Goal: Task Accomplishment & Management: Use online tool/utility

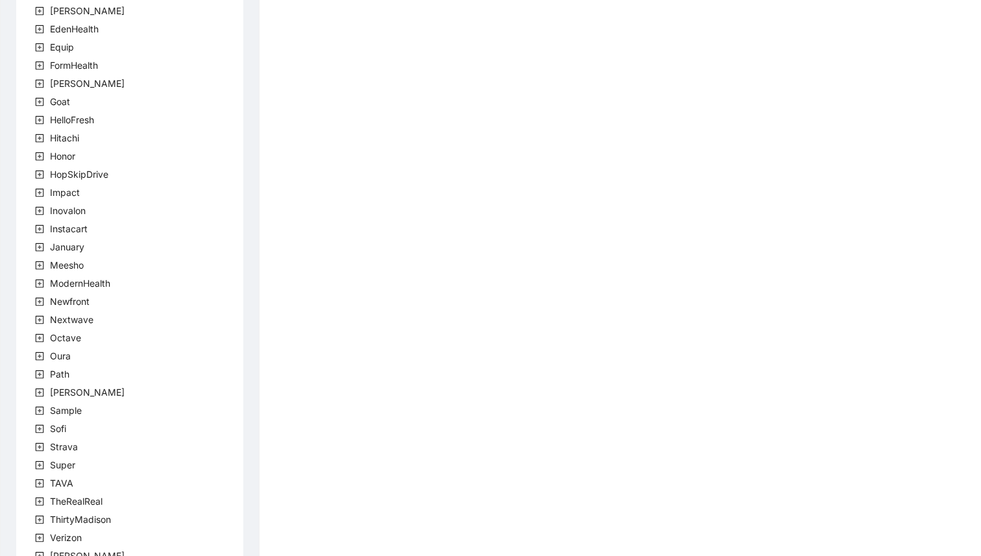
scroll to position [285, 0]
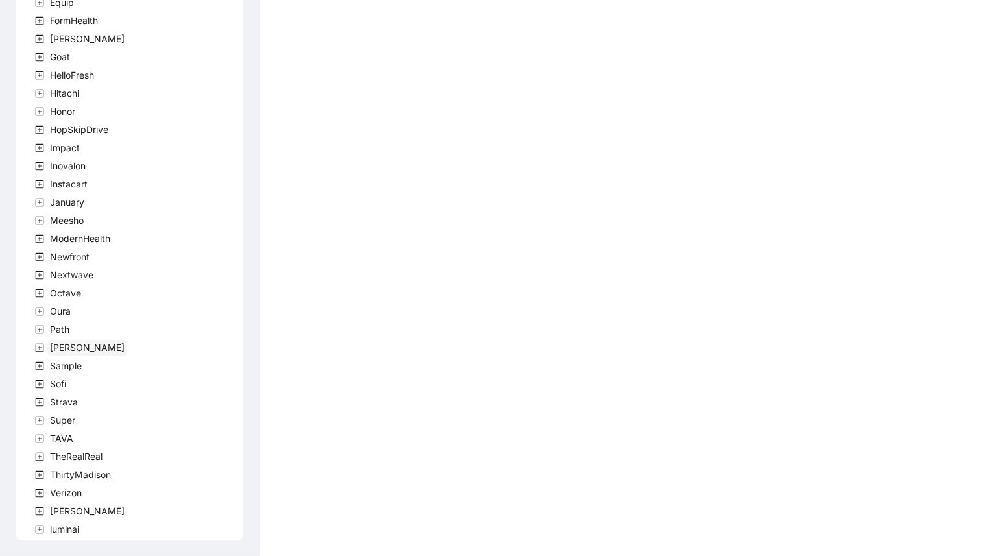
click at [66, 354] on span "[PERSON_NAME]" at bounding box center [87, 348] width 80 height 16
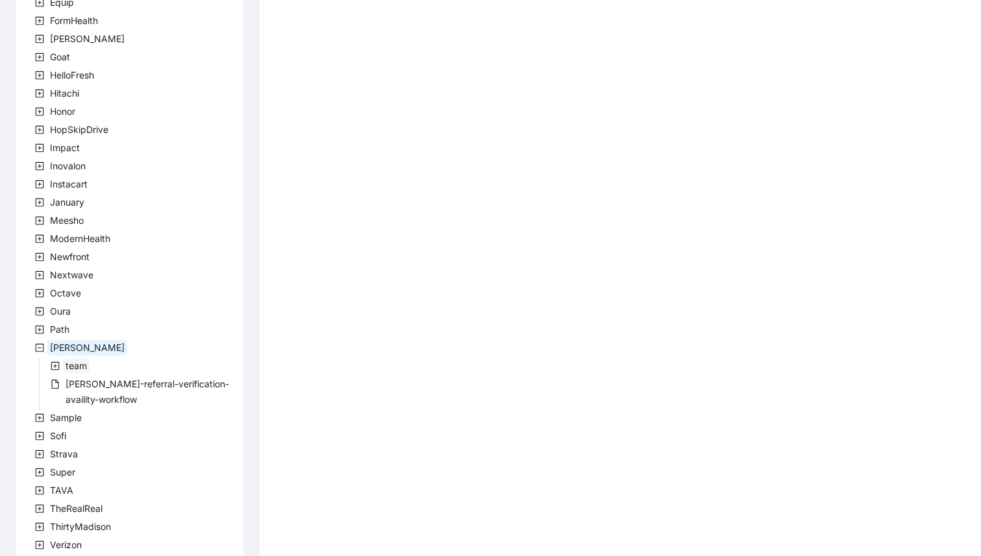
click at [82, 363] on span "team" at bounding box center [76, 365] width 21 height 11
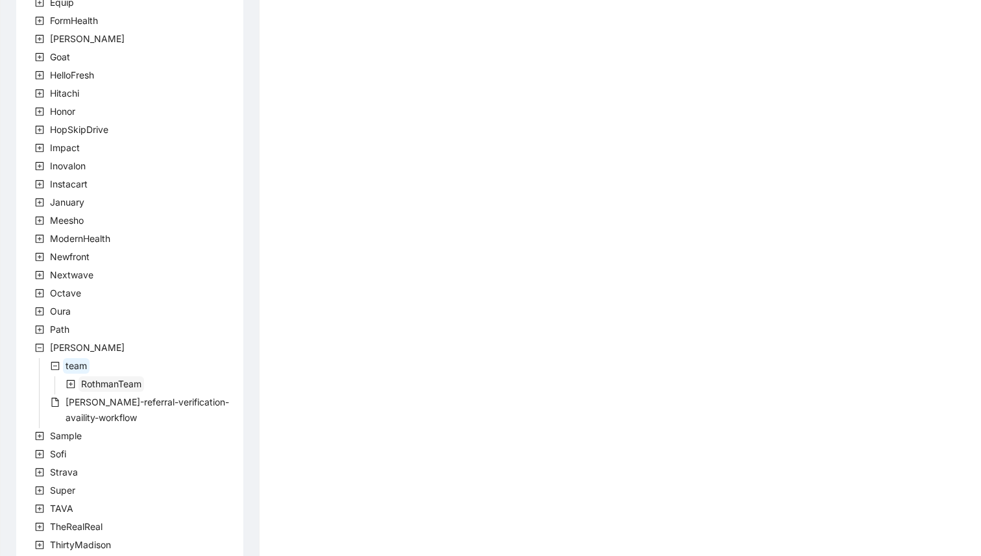
click at [92, 377] on span "RothmanTeam" at bounding box center [111, 384] width 66 height 16
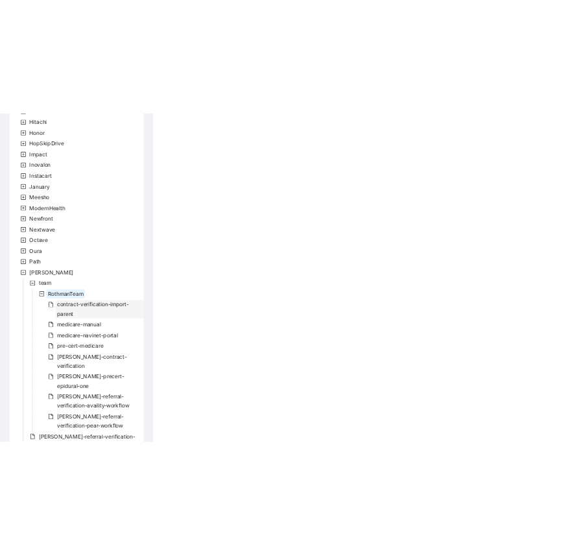
scroll to position [366, 0]
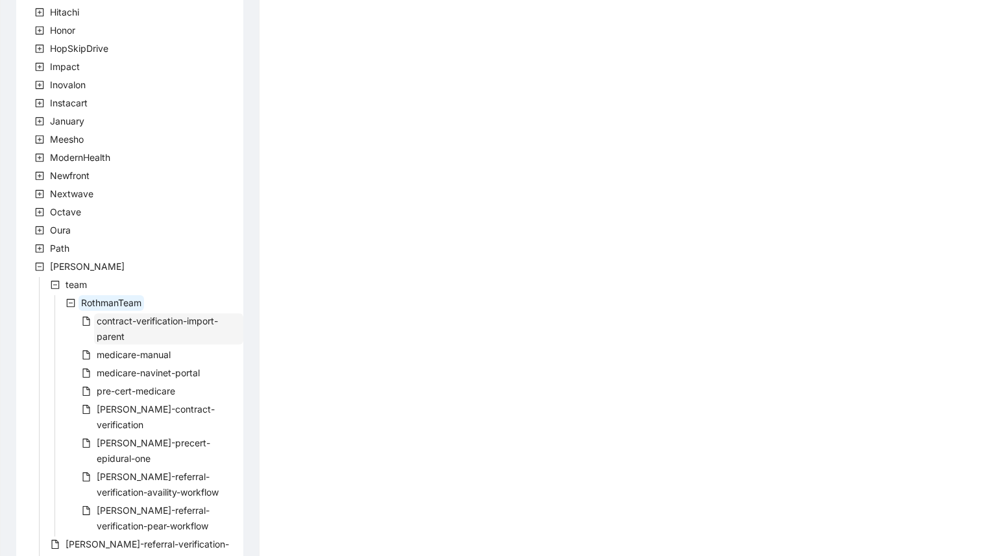
click at [176, 332] on span "contract-verification-import-parent" at bounding box center [168, 328] width 149 height 31
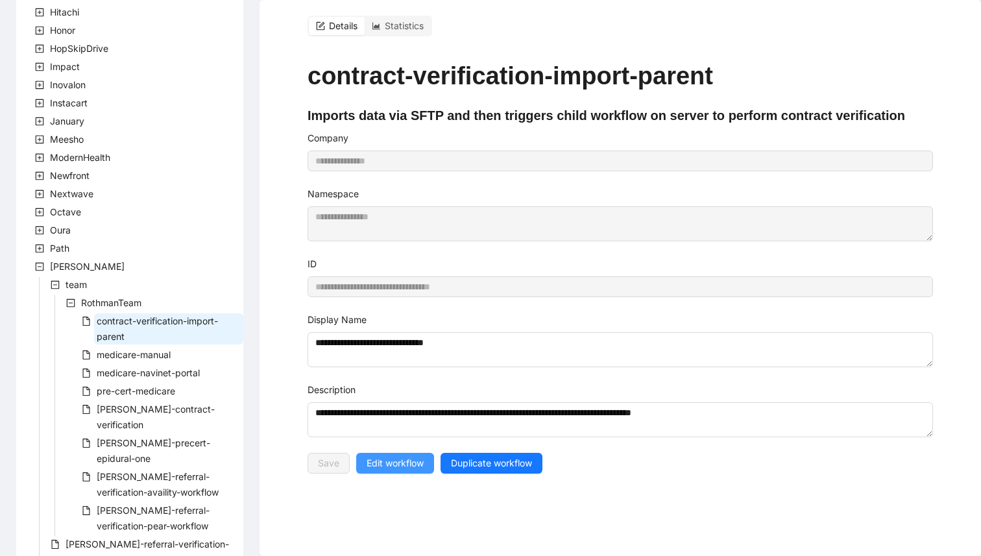
click at [409, 473] on button "Edit workflow" at bounding box center [395, 463] width 78 height 21
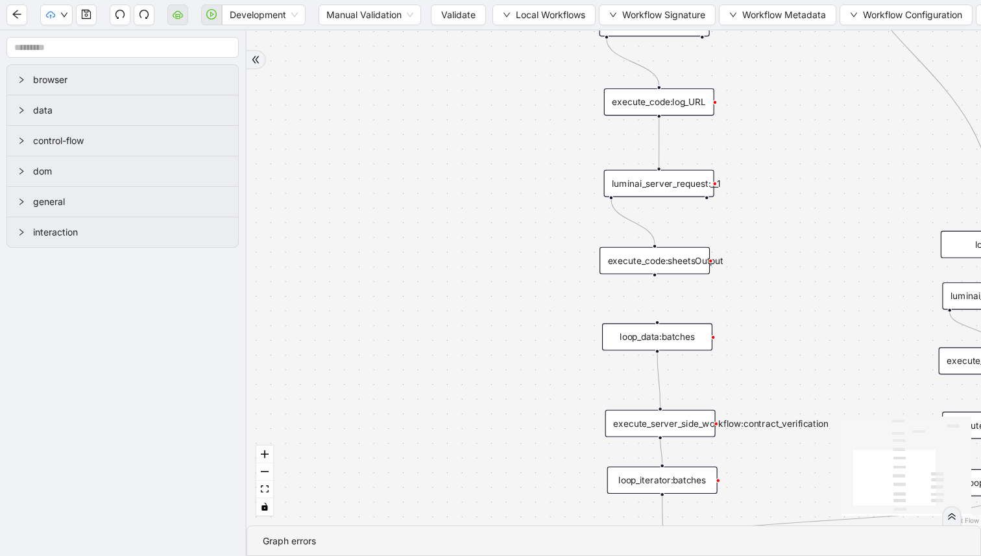
drag, startPoint x: 540, startPoint y: 176, endPoint x: 470, endPoint y: 327, distance: 166.2
click at [471, 333] on div "trigger execute_code:file_test luminai_server_request:__0 execute_code:log_URL …" at bounding box center [613, 277] width 734 height 495
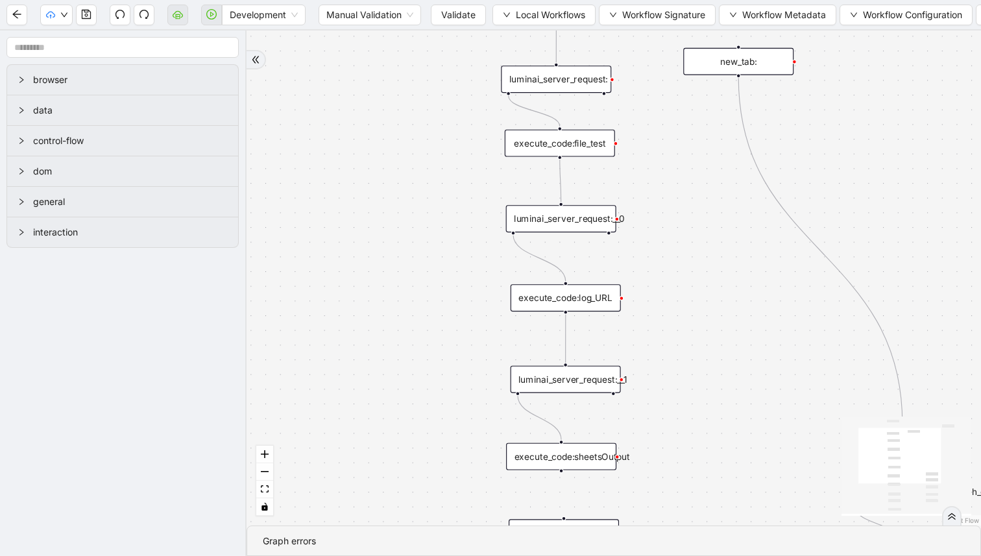
drag, startPoint x: 479, startPoint y: 281, endPoint x: 418, endPoint y: 459, distance: 187.2
click at [421, 449] on div "trigger execute_code:file_test luminai_server_request:__0 execute_code:log_URL …" at bounding box center [613, 277] width 734 height 495
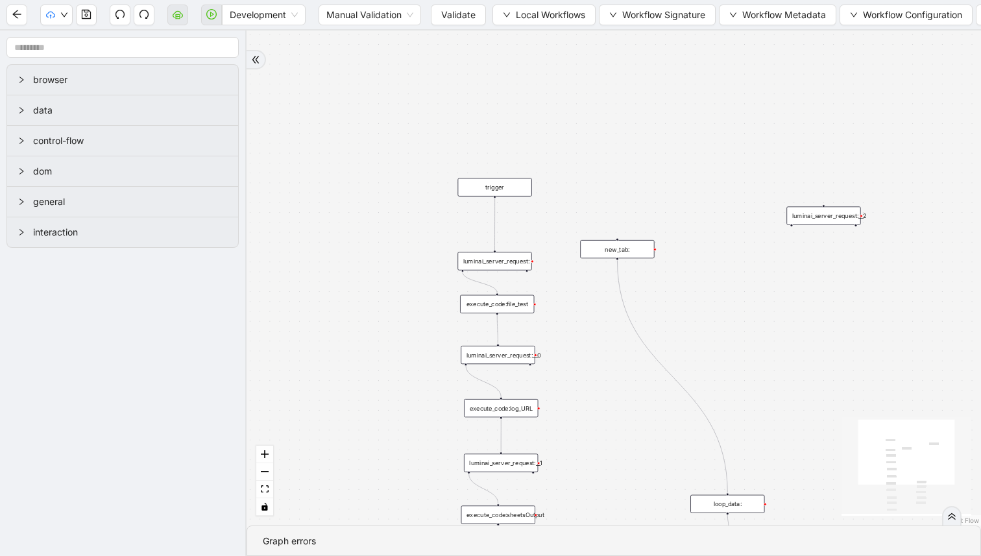
drag, startPoint x: 596, startPoint y: 331, endPoint x: 595, endPoint y: 280, distance: 51.2
click at [595, 280] on div "trigger execute_code:file_test luminai_server_request:__0 execute_code:log_URL …" at bounding box center [613, 277] width 734 height 495
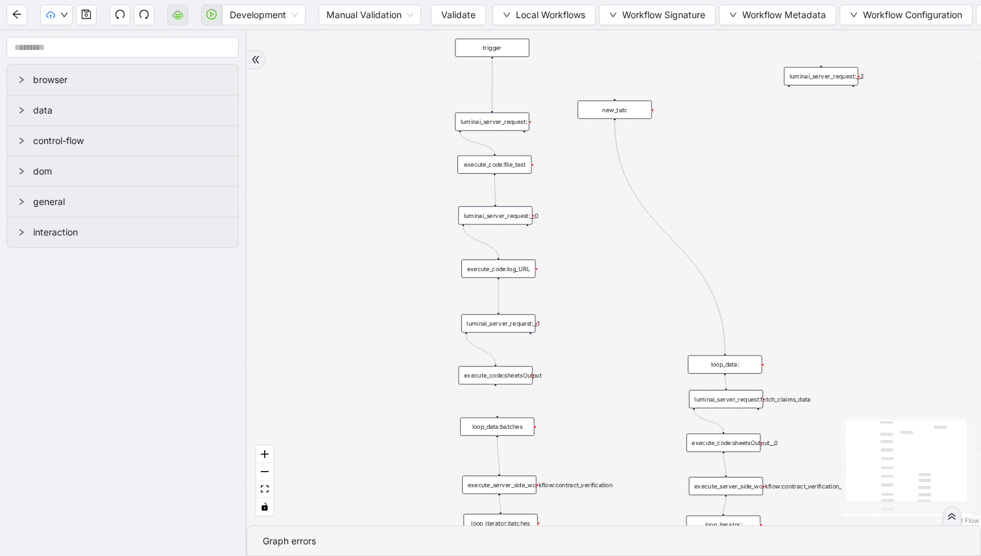
drag, startPoint x: 605, startPoint y: 331, endPoint x: 603, endPoint y: 285, distance: 46.1
click at [603, 285] on div "trigger execute_code:file_test luminai_server_request:__0 execute_code:log_URL …" at bounding box center [613, 277] width 734 height 495
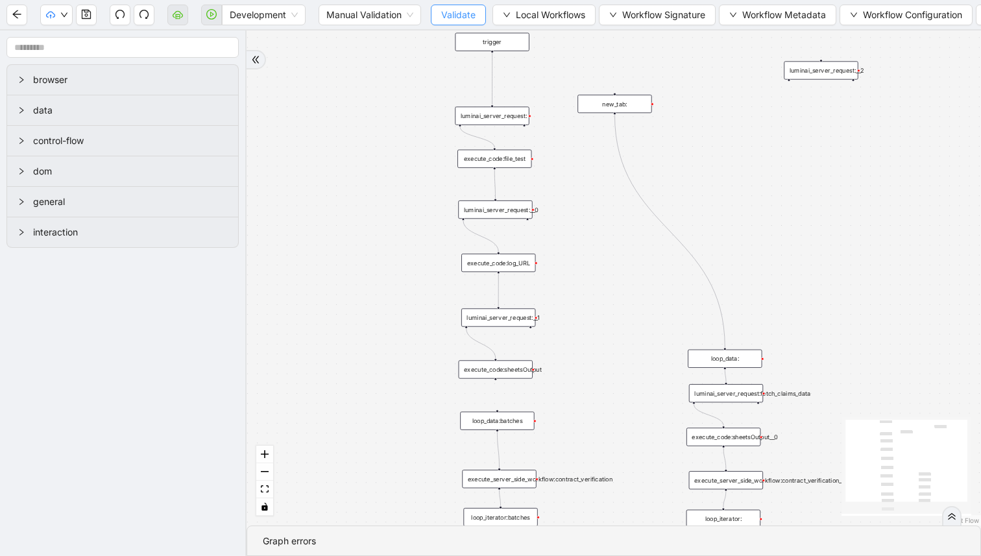
click at [481, 23] on button "Validate" at bounding box center [458, 15] width 55 height 21
click at [214, 14] on icon "play-circle" at bounding box center [211, 14] width 10 height 10
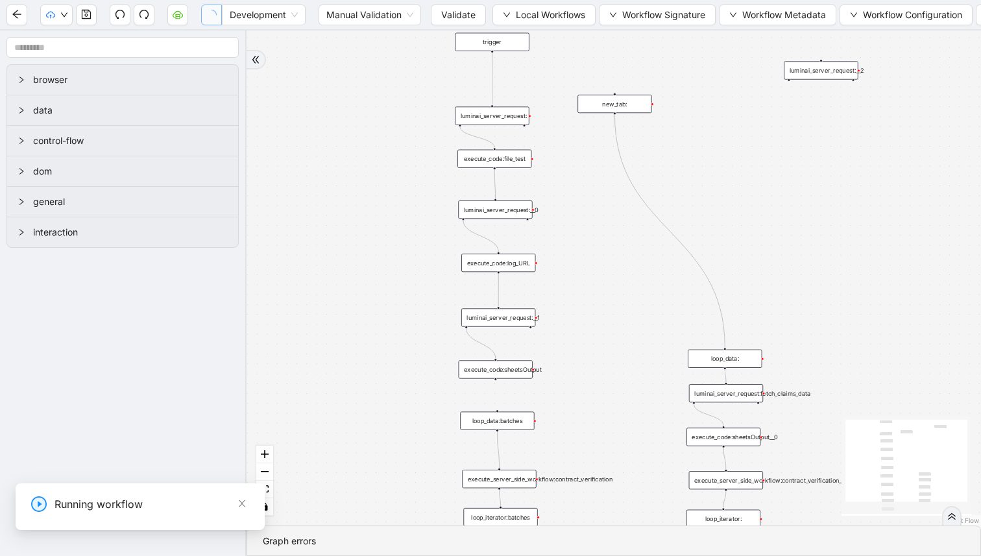
click at [361, 295] on div "trigger execute_code:file_test luminai_server_request:__0 execute_code:log_URL …" at bounding box center [613, 277] width 734 height 495
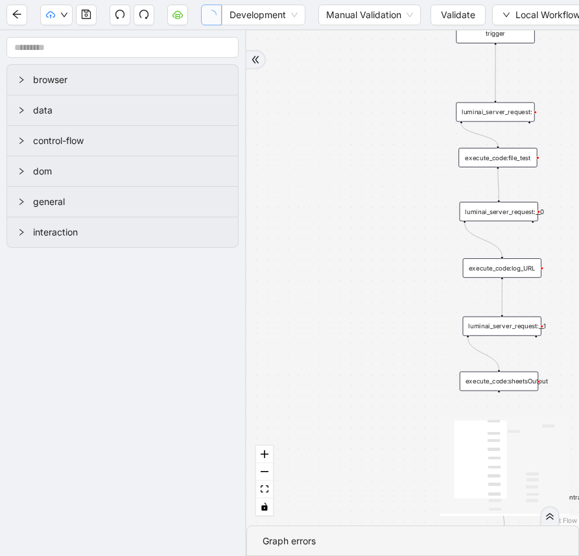
click at [434, 180] on div "trigger execute_code:file_test luminai_server_request:__0 execute_code:log_URL …" at bounding box center [412, 277] width 333 height 495
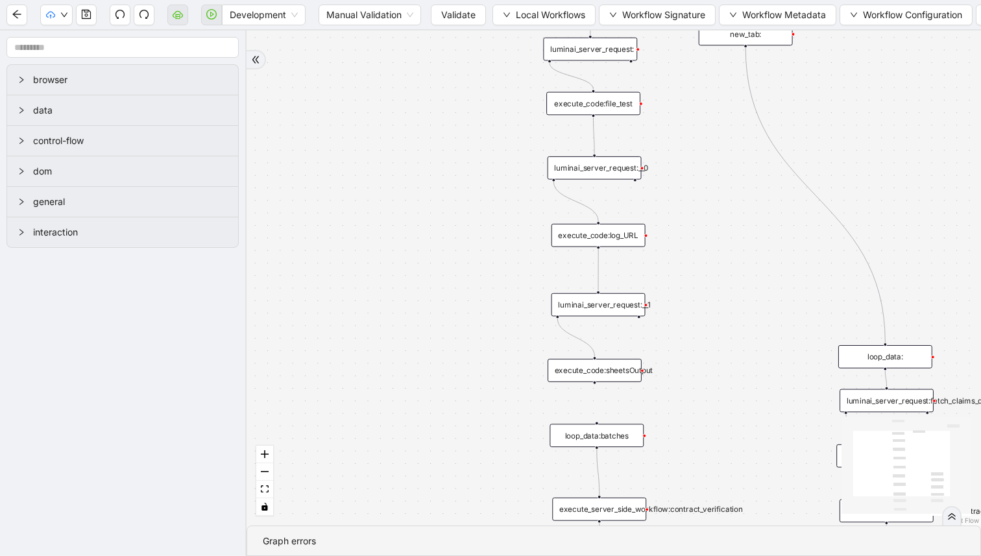
drag, startPoint x: 682, startPoint y: 188, endPoint x: 671, endPoint y: 292, distance: 105.0
click at [676, 292] on div "trigger execute_code:file_test luminai_server_request:__0 execute_code:log_URL …" at bounding box center [613, 277] width 734 height 495
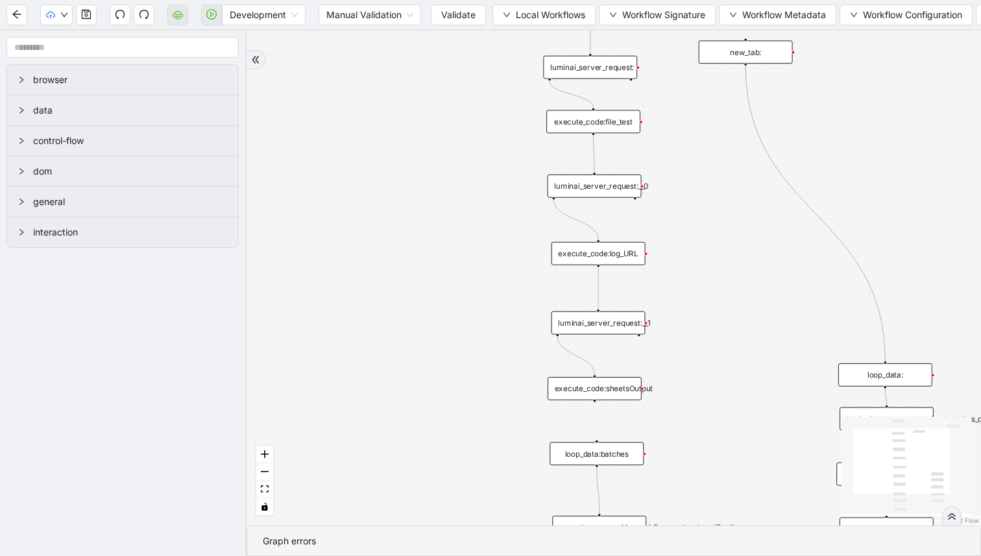
click at [624, 134] on div "trigger execute_code:file_test luminai_server_request:__0 execute_code:log_URL …" at bounding box center [613, 277] width 734 height 495
click at [622, 128] on div "execute_code:file_test" at bounding box center [593, 121] width 94 height 23
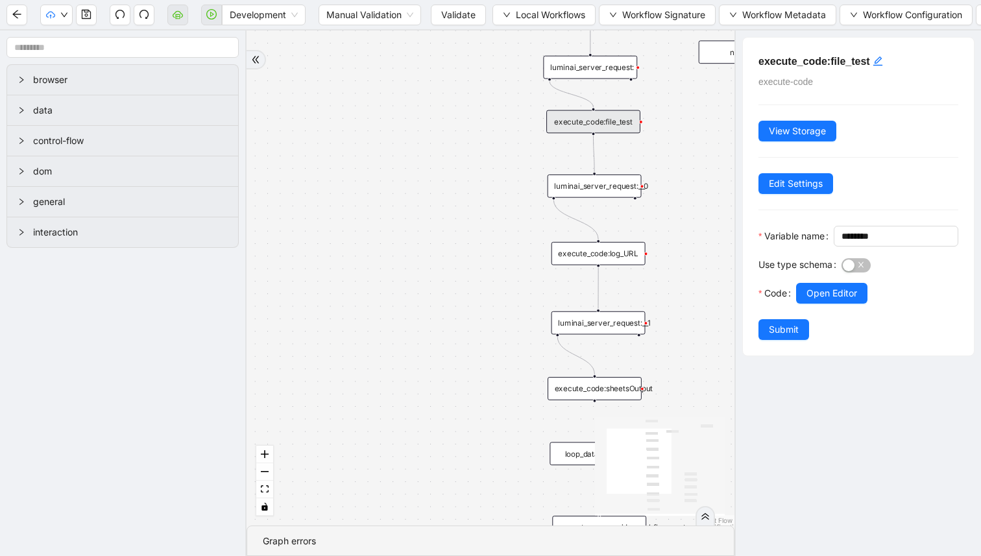
click at [626, 185] on div "luminai_server_request:__0" at bounding box center [594, 185] width 94 height 23
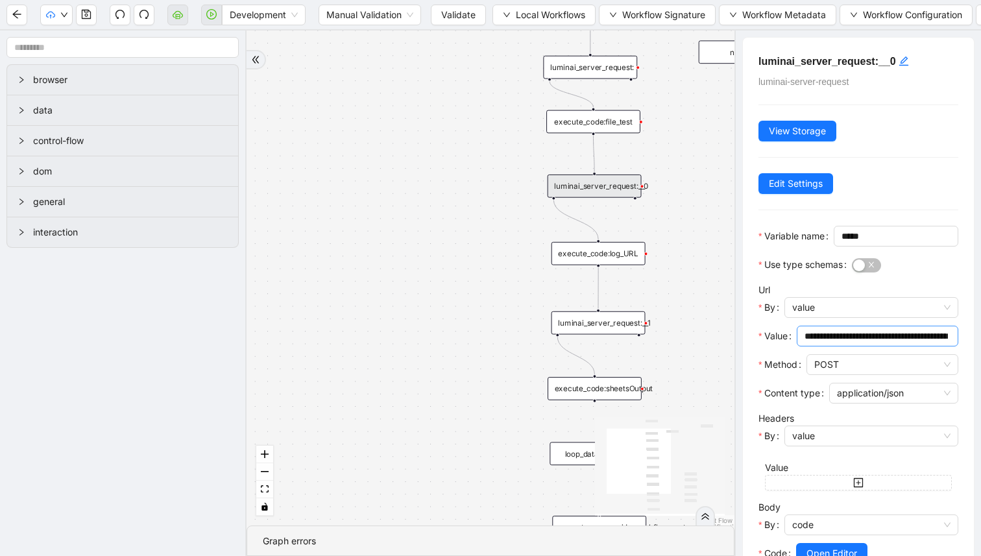
scroll to position [122, 0]
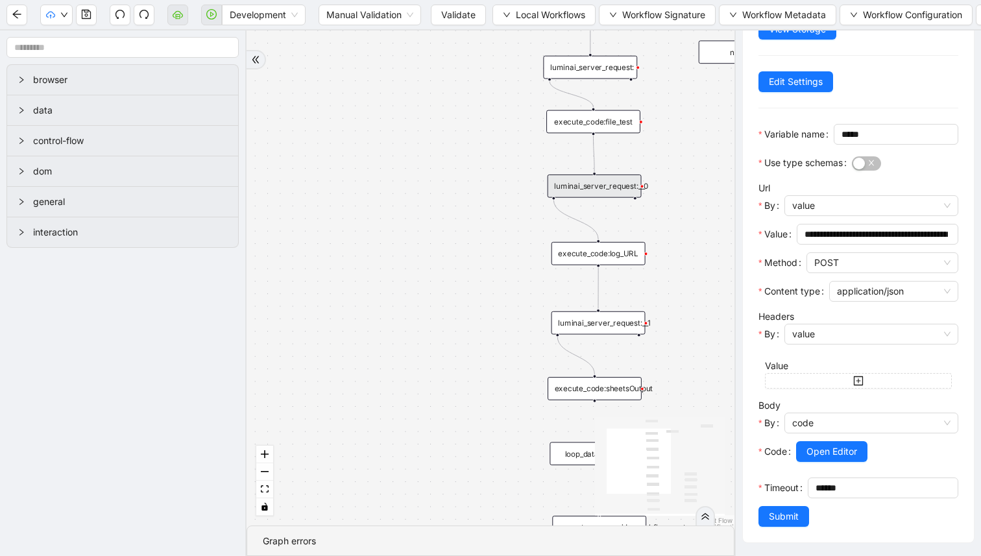
click at [616, 132] on div "execute_code:file_test" at bounding box center [593, 121] width 94 height 23
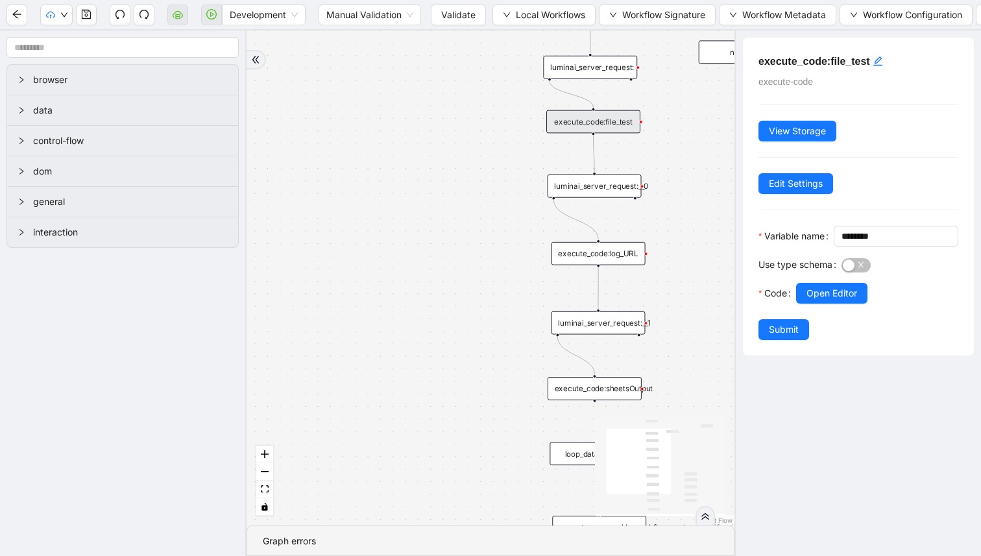
scroll to position [0, 0]
click at [811, 300] on span "Open Editor" at bounding box center [831, 293] width 51 height 14
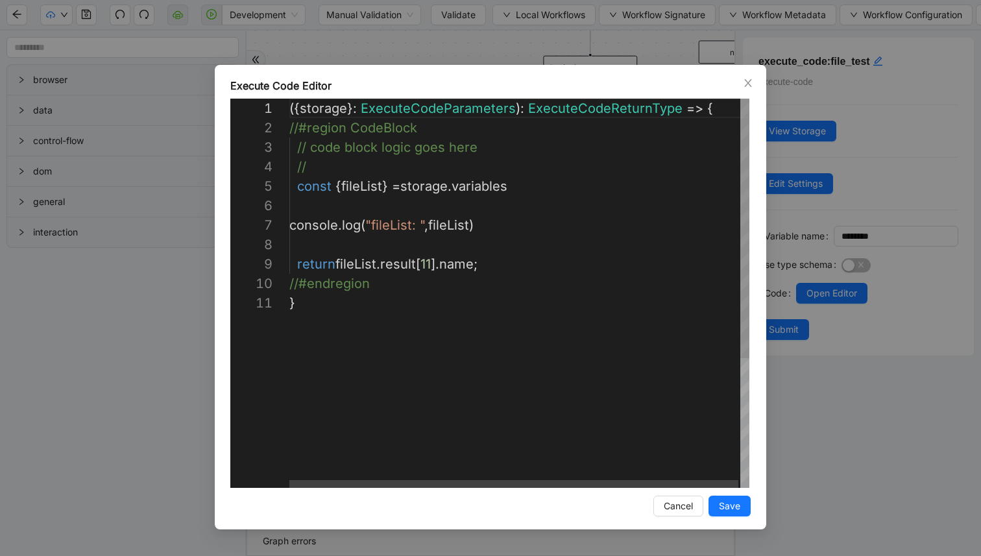
click at [426, 265] on div "({ storage }: ExecuteCodeParameters ): ExecuteCodeReturnType => { //#region Cod…" at bounding box center [520, 391] width 462 height 584
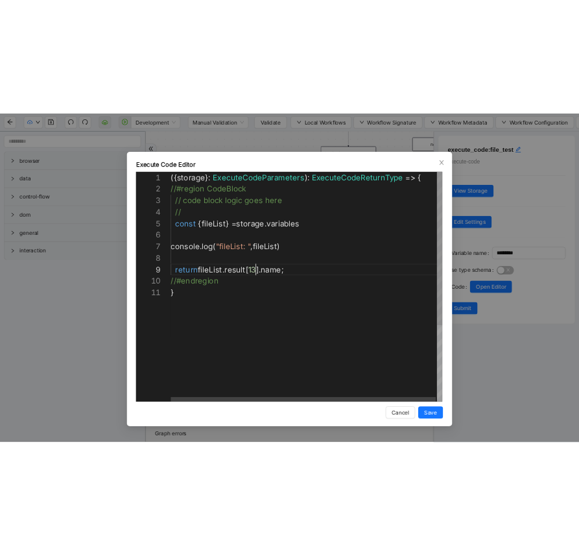
scroll to position [156, 144]
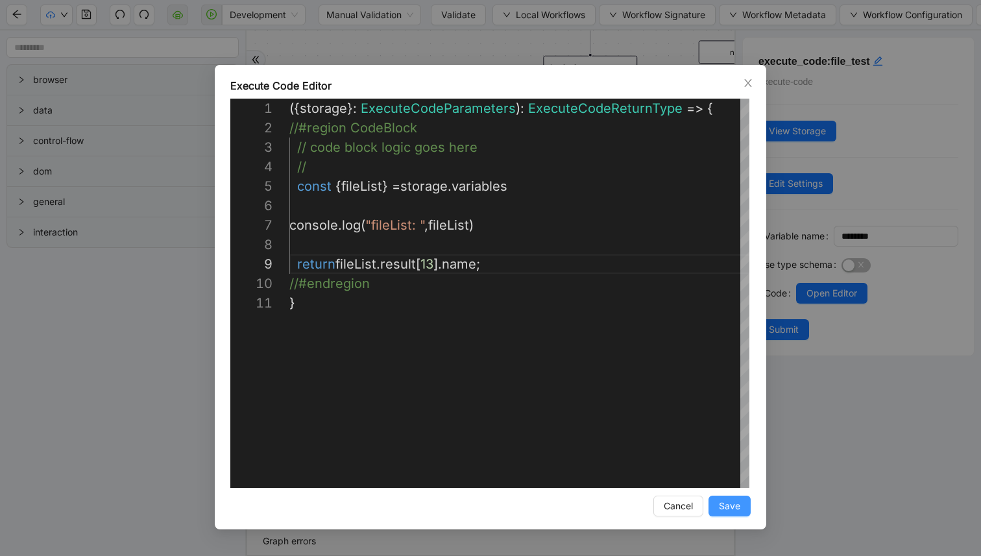
type textarea "**********"
click at [719, 499] on span "Save" at bounding box center [729, 506] width 21 height 14
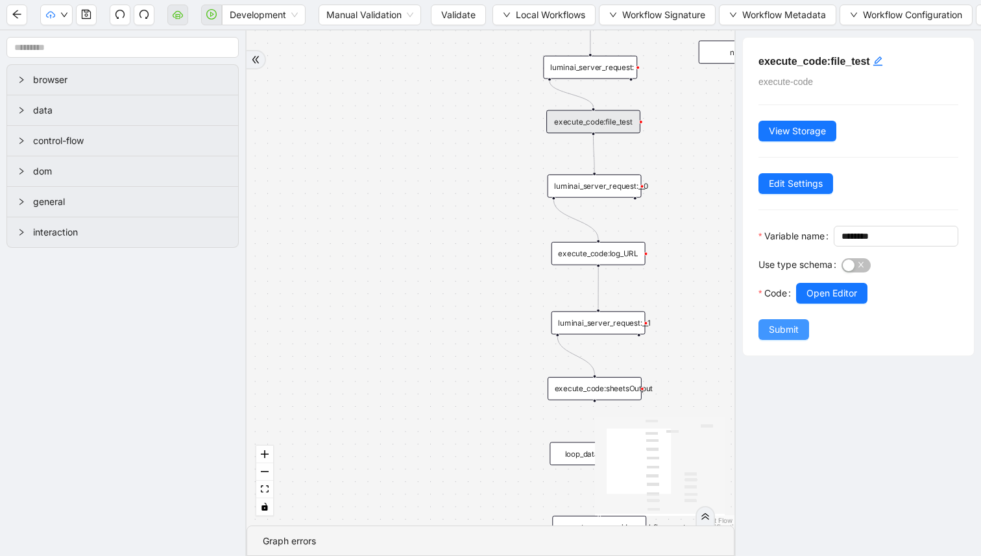
click at [795, 337] on span "Submit" at bounding box center [784, 329] width 30 height 14
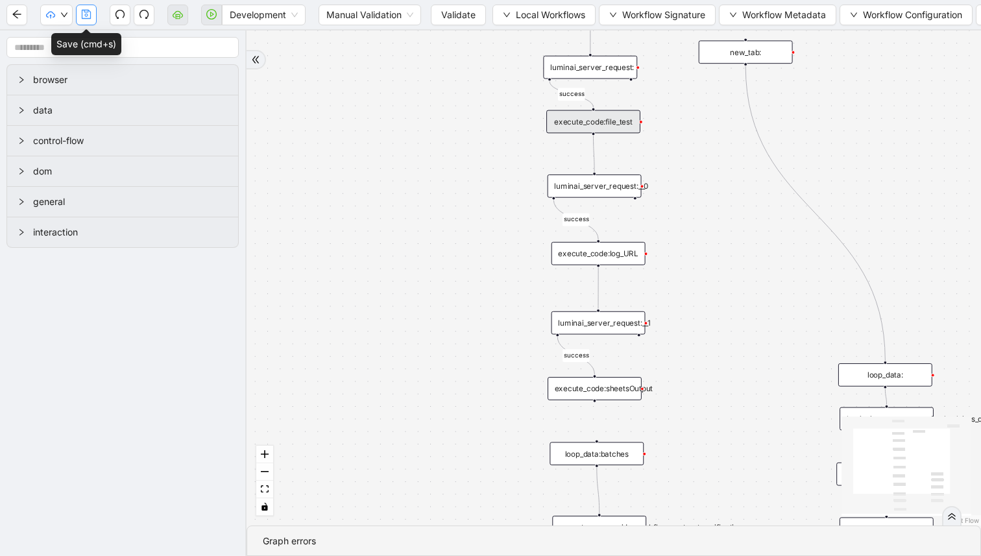
click at [80, 19] on button "button" at bounding box center [86, 15] width 21 height 21
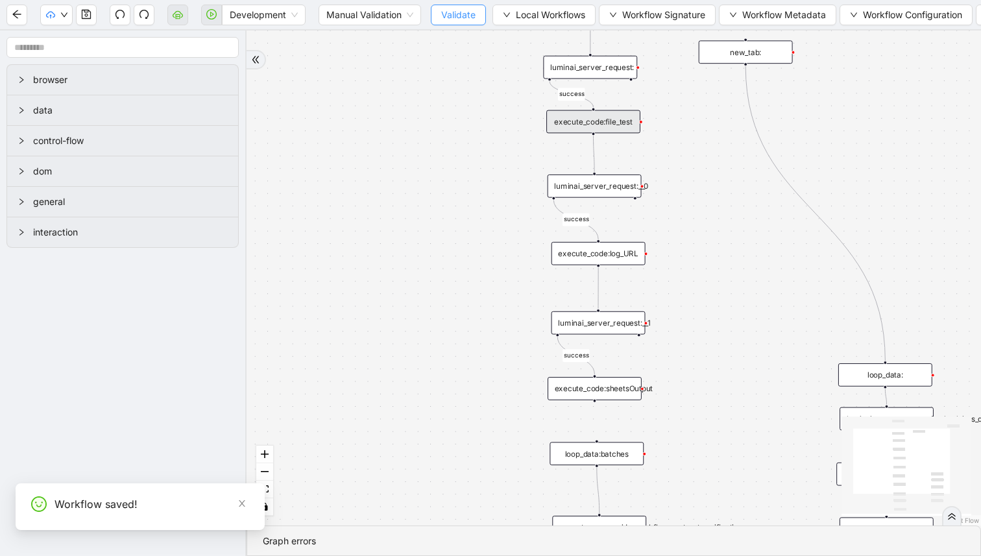
click at [449, 8] on span "Validate" at bounding box center [458, 15] width 34 height 14
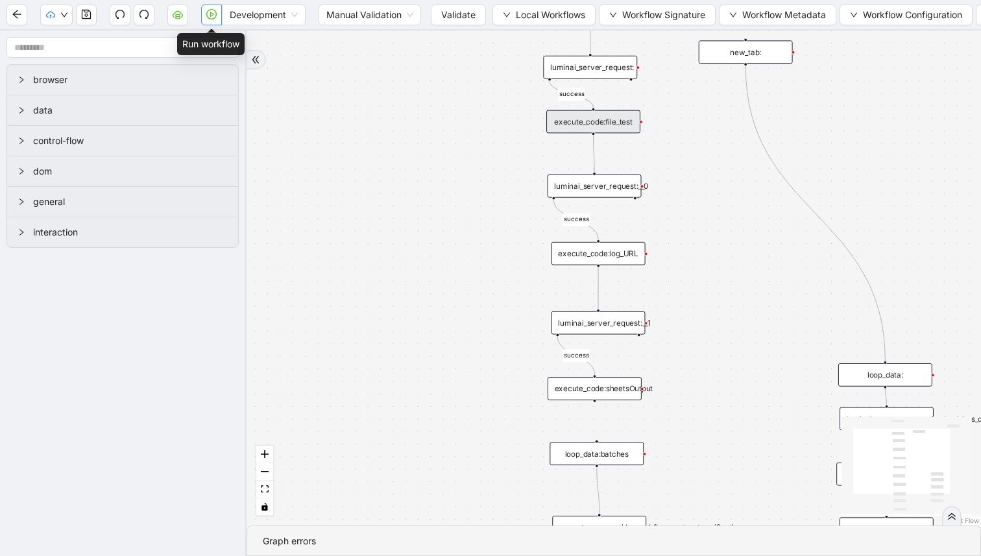
click at [206, 14] on button "button" at bounding box center [211, 15] width 21 height 21
click at [731, 275] on div "success success success success trigger execute_code:file_test luminai_server_r…" at bounding box center [613, 277] width 734 height 495
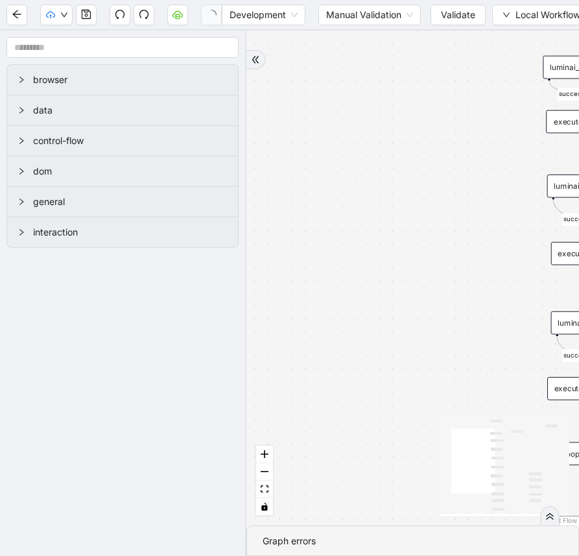
click at [423, 208] on div "success success success success trigger execute_code:file_test luminai_server_r…" at bounding box center [412, 277] width 333 height 495
